Goal: Task Accomplishment & Management: Complete application form

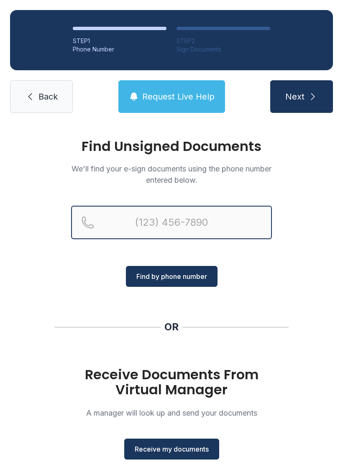
click at [197, 208] on input "Reservation phone number" at bounding box center [171, 222] width 201 height 33
type input "[PHONE_NUMBER]"
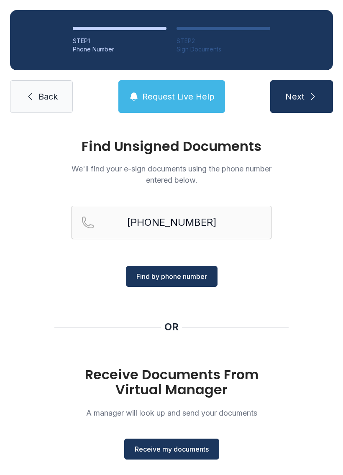
click at [186, 281] on span "Find by phone number" at bounding box center [171, 277] width 71 height 10
click at [178, 274] on span "Find by phone number" at bounding box center [171, 277] width 71 height 10
click at [175, 273] on span "Find by phone number" at bounding box center [171, 277] width 71 height 10
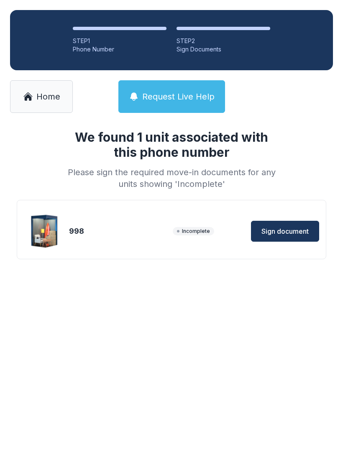
click at [156, 280] on div "We found 1 unit associated with this phone number Please sign the required move…" at bounding box center [171, 208] width 343 height 170
click at [287, 230] on span "Sign document" at bounding box center [284, 231] width 47 height 10
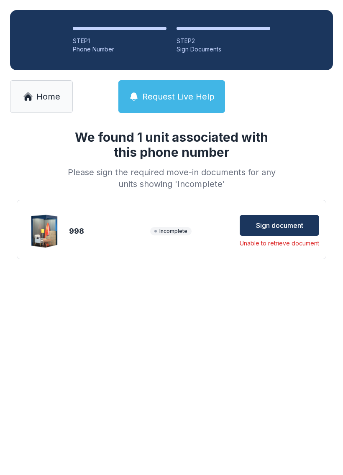
click at [283, 231] on button "Sign document" at bounding box center [279, 225] width 79 height 21
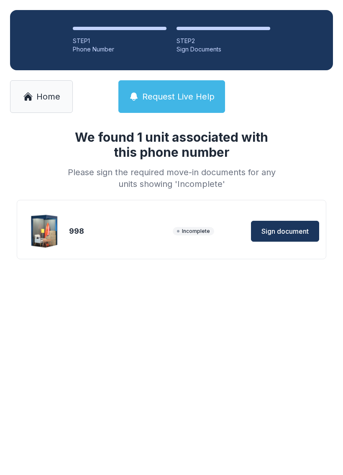
click at [288, 223] on button "Sign document" at bounding box center [285, 231] width 68 height 21
click at [283, 232] on span "Sign document" at bounding box center [284, 231] width 47 height 10
click at [43, 100] on span "Home" at bounding box center [48, 97] width 24 height 12
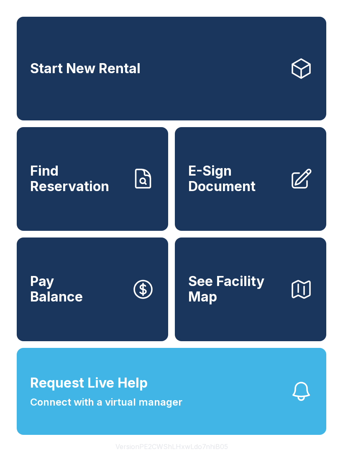
click at [273, 183] on span "E-Sign Document" at bounding box center [235, 179] width 95 height 31
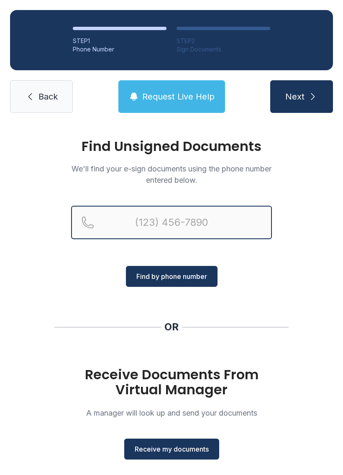
click at [248, 218] on input "Reservation phone number" at bounding box center [171, 222] width 201 height 33
type input "[PHONE_NUMBER]"
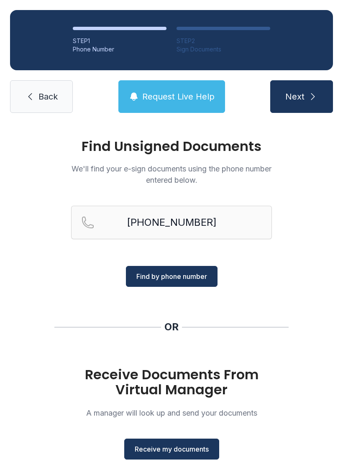
click at [190, 278] on span "Find by phone number" at bounding box center [171, 277] width 71 height 10
click at [207, 274] on span "Find by phone number" at bounding box center [171, 277] width 71 height 10
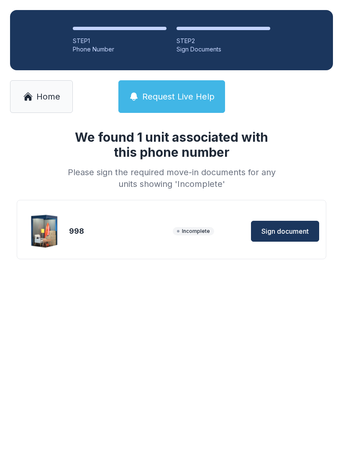
click at [298, 237] on button "Sign document" at bounding box center [285, 231] width 68 height 21
